Goal: Check status

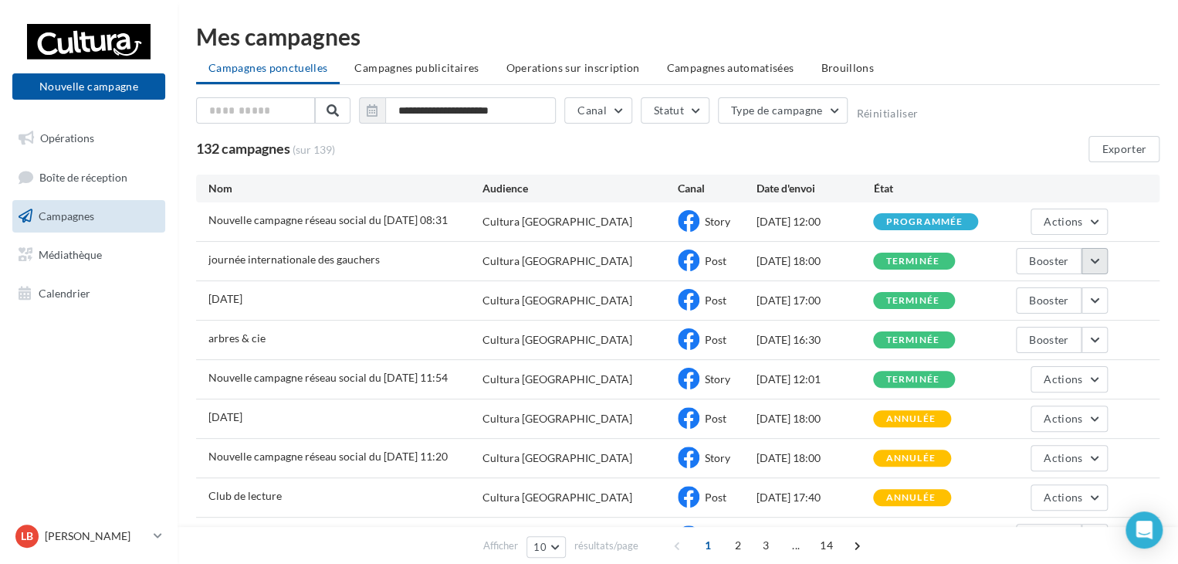
click at [1091, 256] on button "button" at bounding box center [1095, 261] width 26 height 26
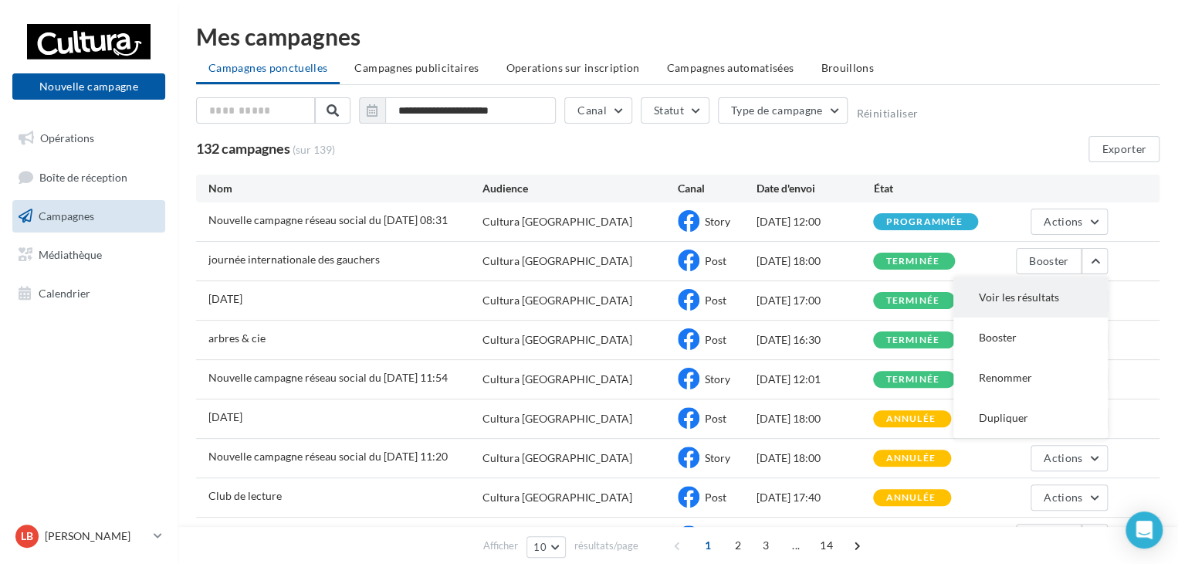
click at [1072, 293] on button "Voir les résultats" at bounding box center [1031, 297] width 154 height 40
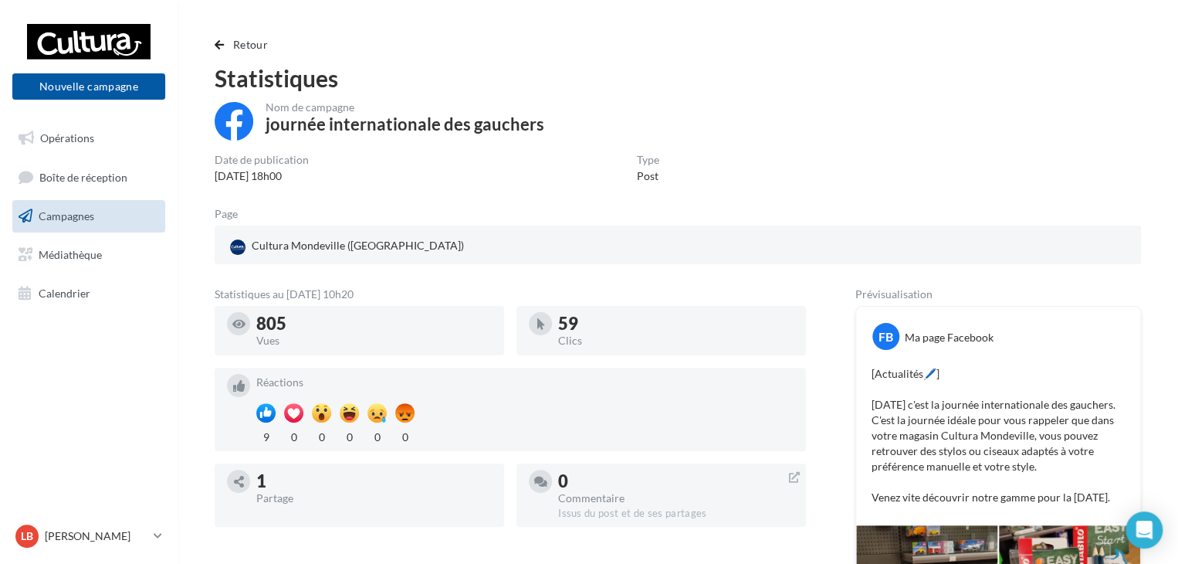
scroll to position [3, 0]
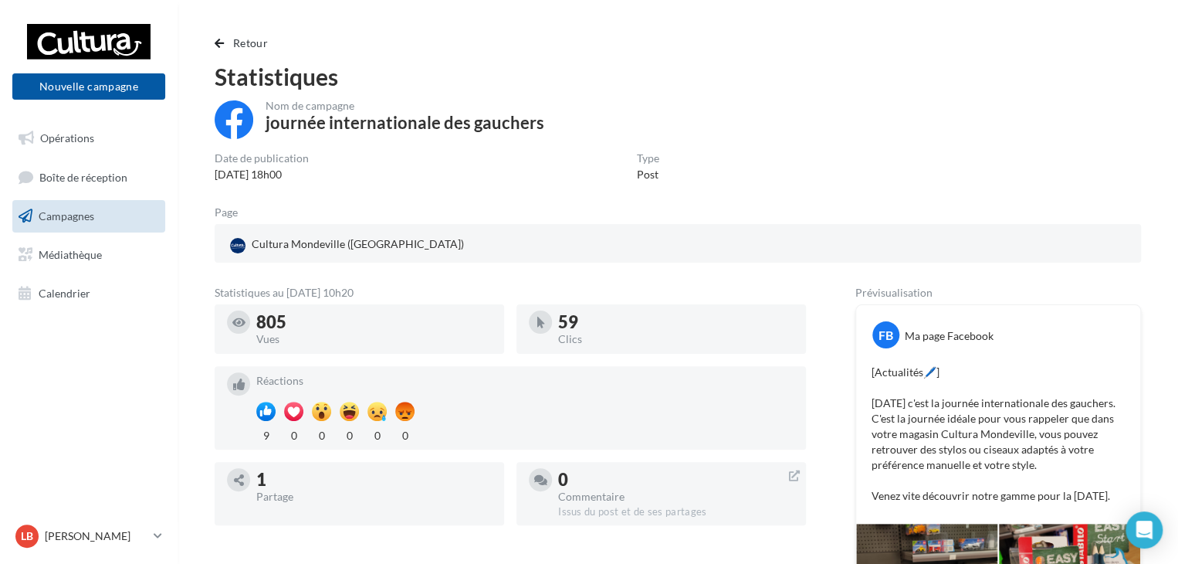
drag, startPoint x: 602, startPoint y: 323, endPoint x: 556, endPoint y: 324, distance: 45.6
click at [556, 324] on div "59 Clics" at bounding box center [661, 328] width 265 height 37
click at [507, 288] on div "Statistiques au [DATE] 10h20" at bounding box center [511, 292] width 592 height 11
click at [219, 41] on span "button" at bounding box center [219, 43] width 9 height 11
